Goal: Navigation & Orientation: Find specific page/section

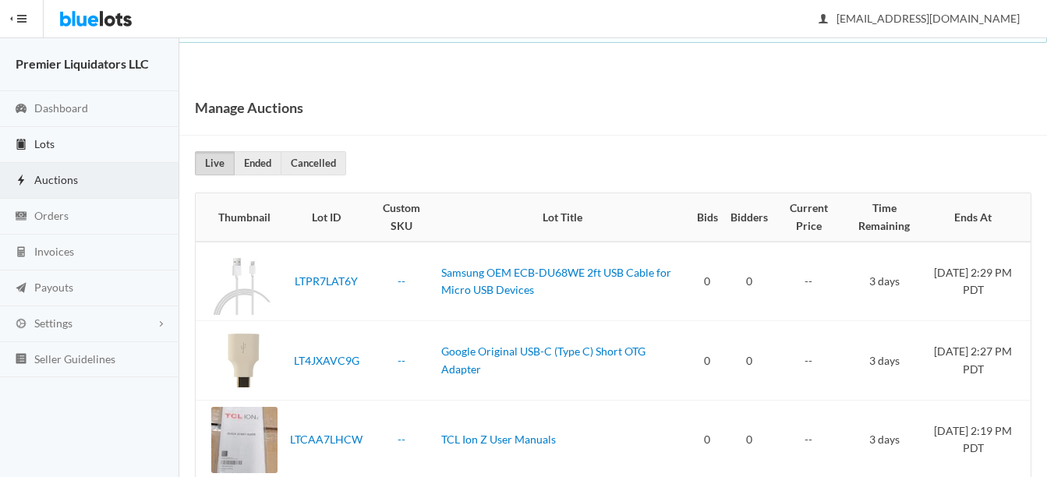
click at [41, 145] on span "Lots" at bounding box center [44, 143] width 20 height 13
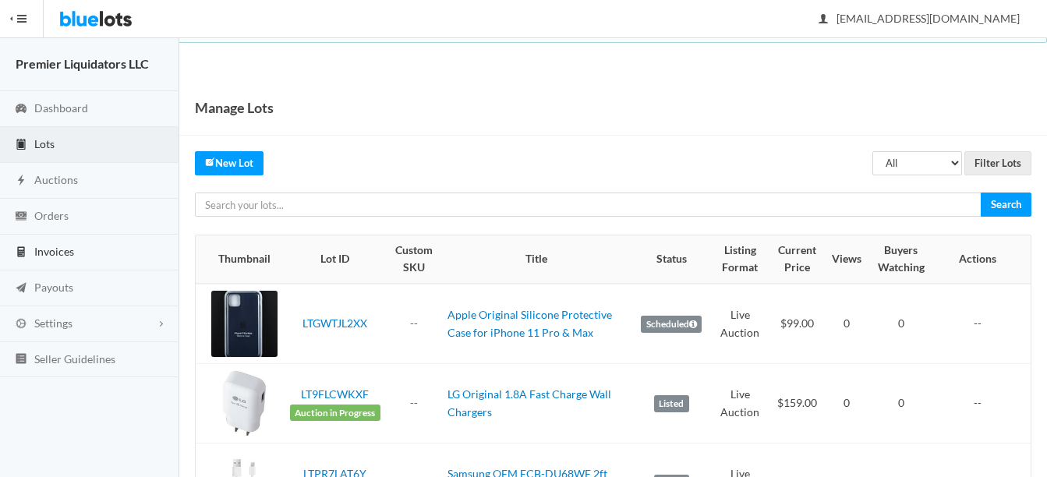
click at [42, 251] on span "Invoices" at bounding box center [54, 251] width 40 height 13
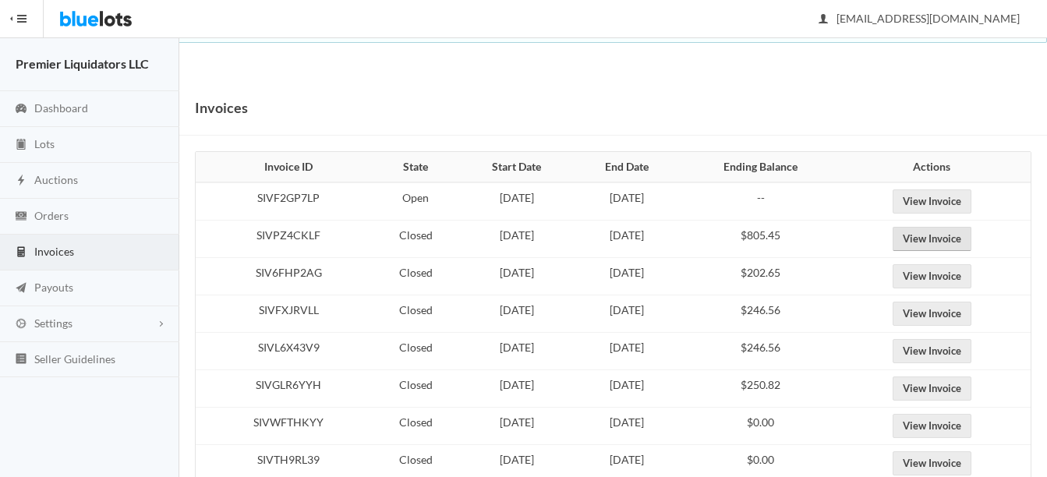
click at [972, 231] on link "View Invoice" at bounding box center [932, 239] width 79 height 24
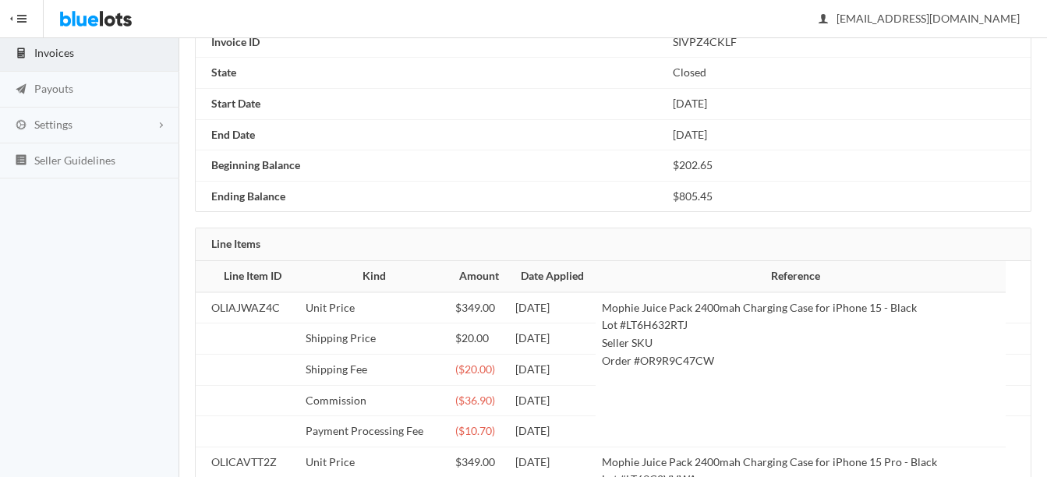
scroll to position [121, 0]
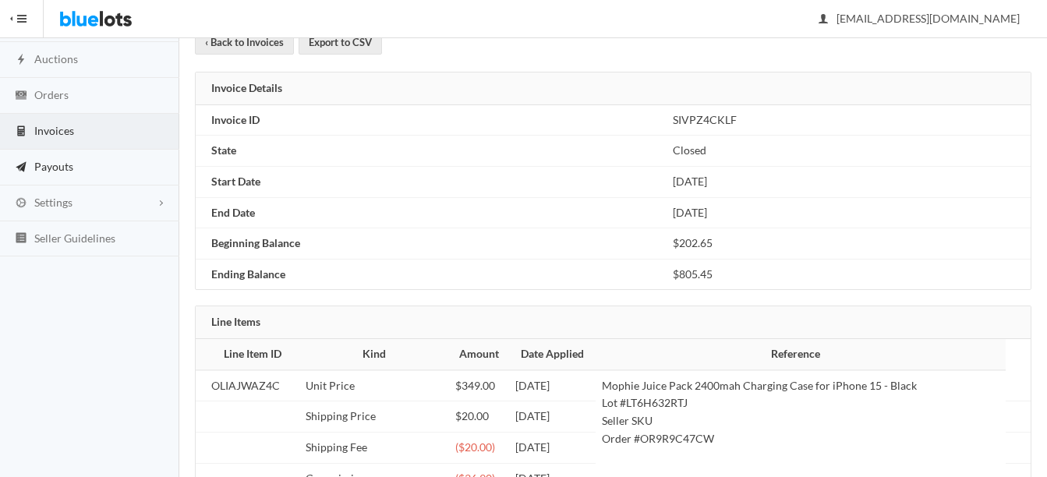
click at [46, 170] on span "Payouts" at bounding box center [53, 166] width 39 height 13
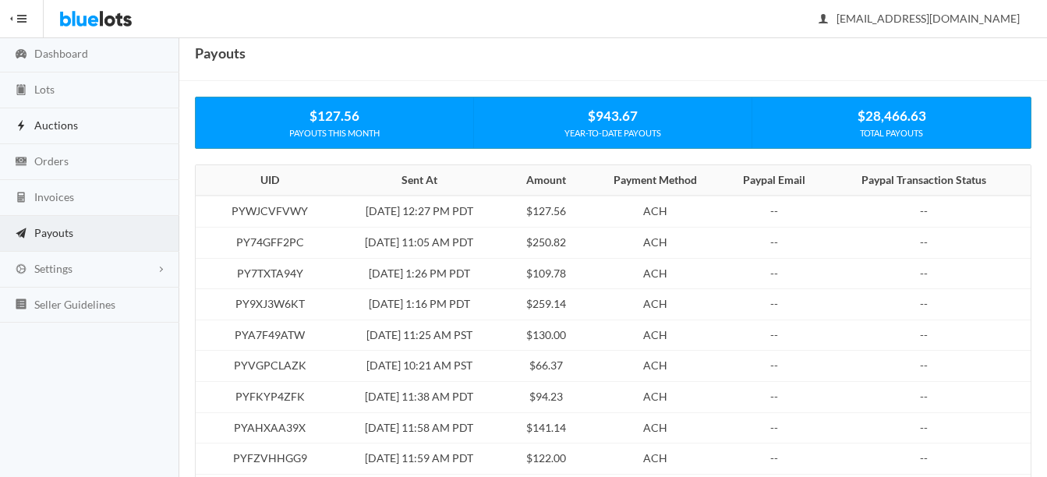
scroll to position [78, 0]
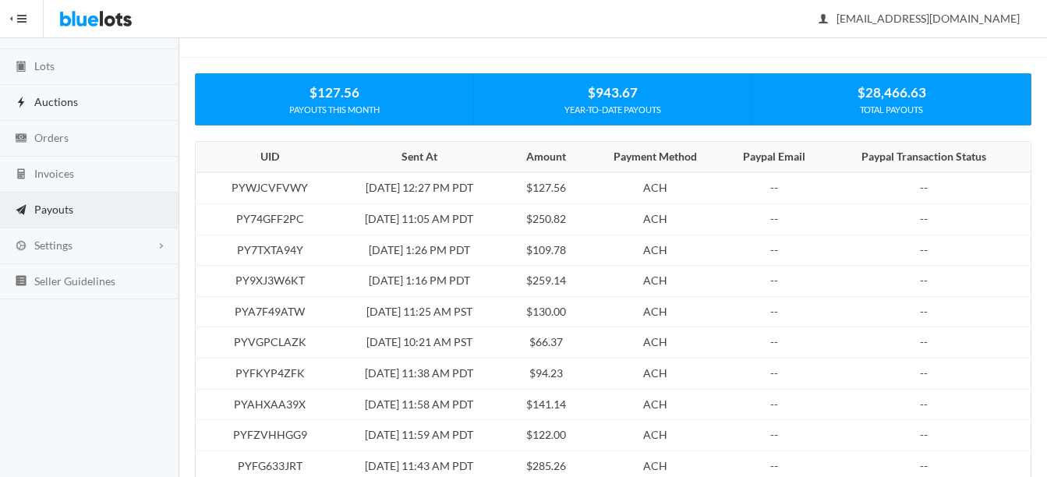
click at [54, 100] on span "Auctions" at bounding box center [56, 101] width 44 height 13
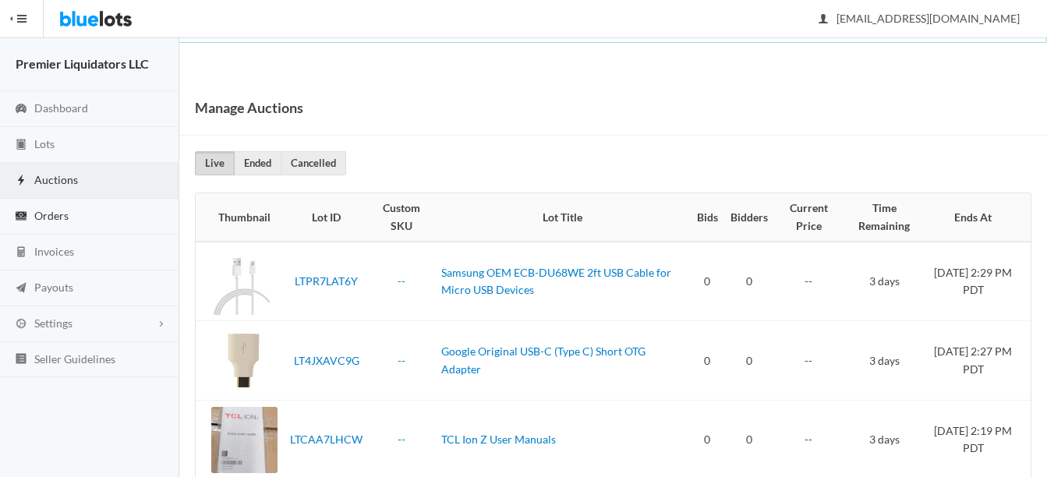
click at [41, 211] on span "Orders" at bounding box center [51, 215] width 34 height 13
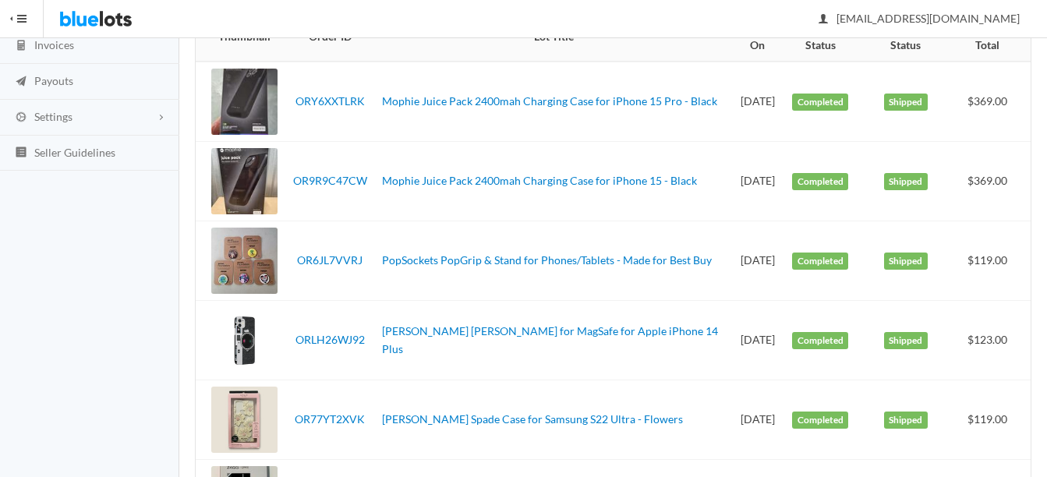
scroll to position [234, 0]
